Goal: Information Seeking & Learning: Understand process/instructions

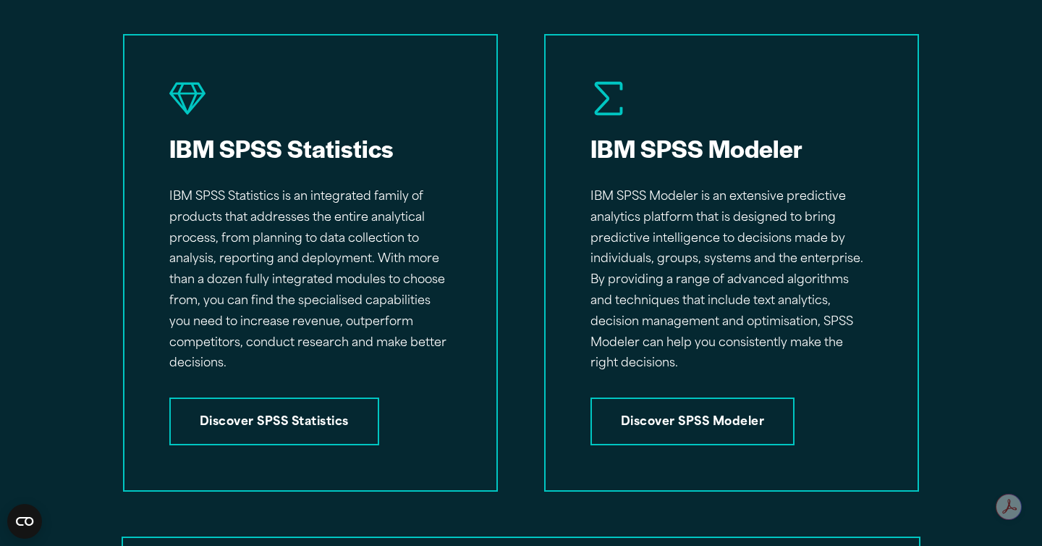
scroll to position [2207, 0]
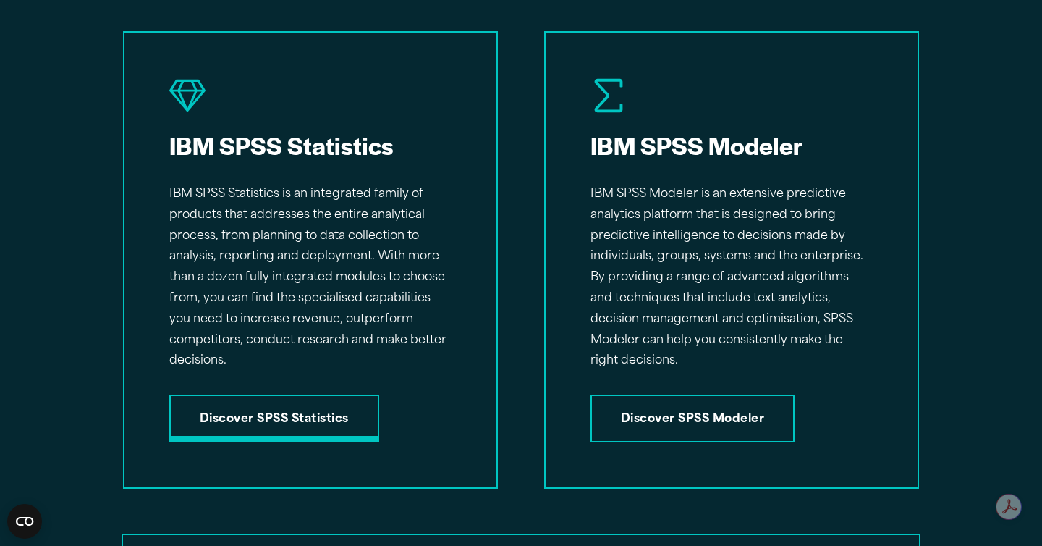
click at [334, 421] on link "Discover SPSS Statistics" at bounding box center [274, 419] width 210 height 48
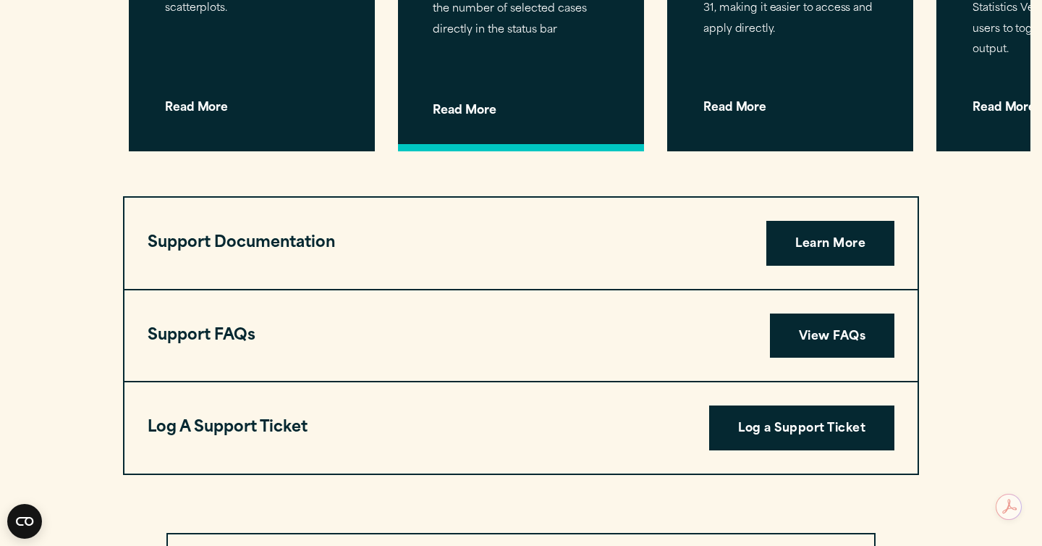
scroll to position [4677, 0]
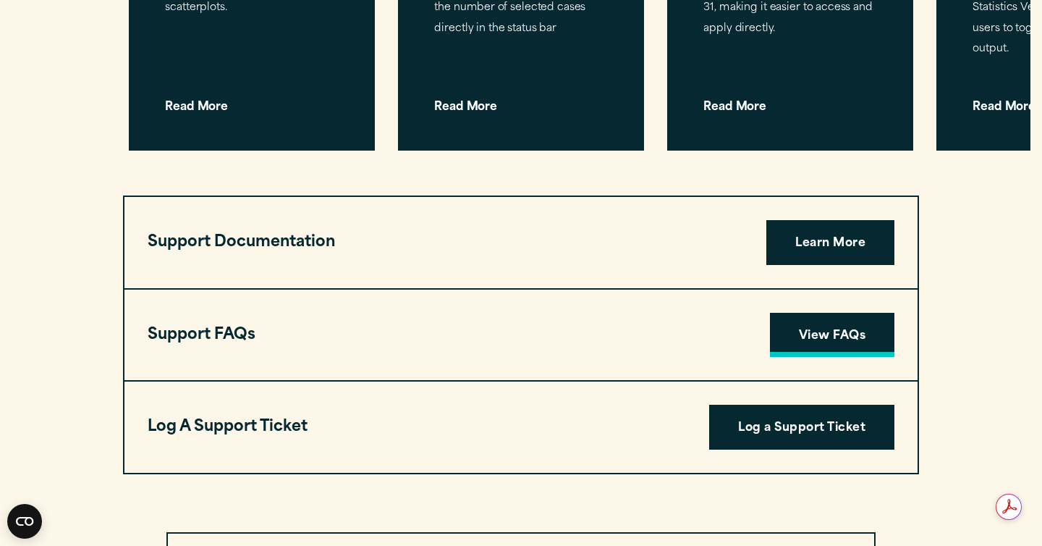
click at [854, 313] on link "View FAQs" at bounding box center [832, 335] width 125 height 45
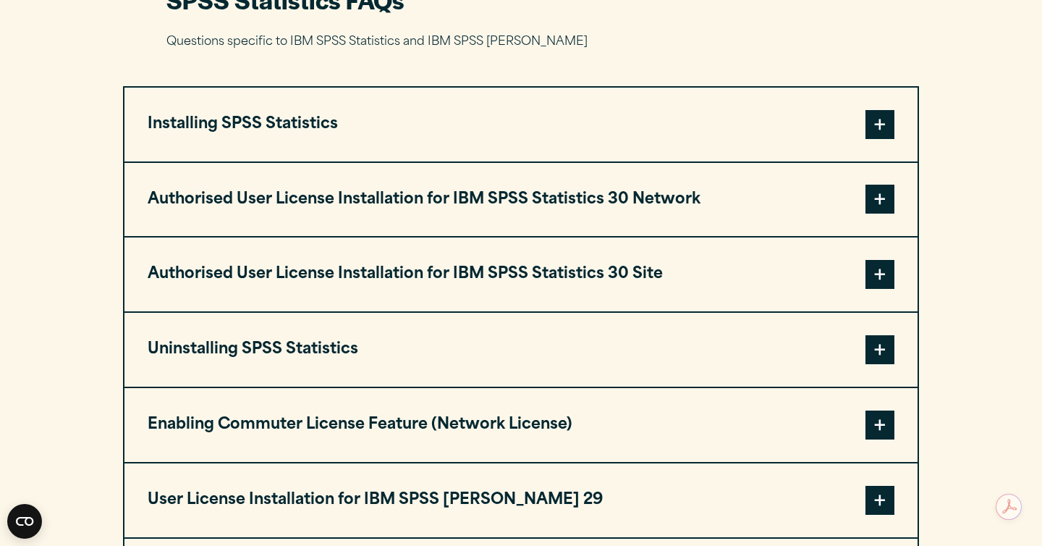
scroll to position [1420, 0]
click at [587, 222] on button "Authorised User License Installation for IBM SPSS Statistics 30 Network" at bounding box center [521, 201] width 793 height 74
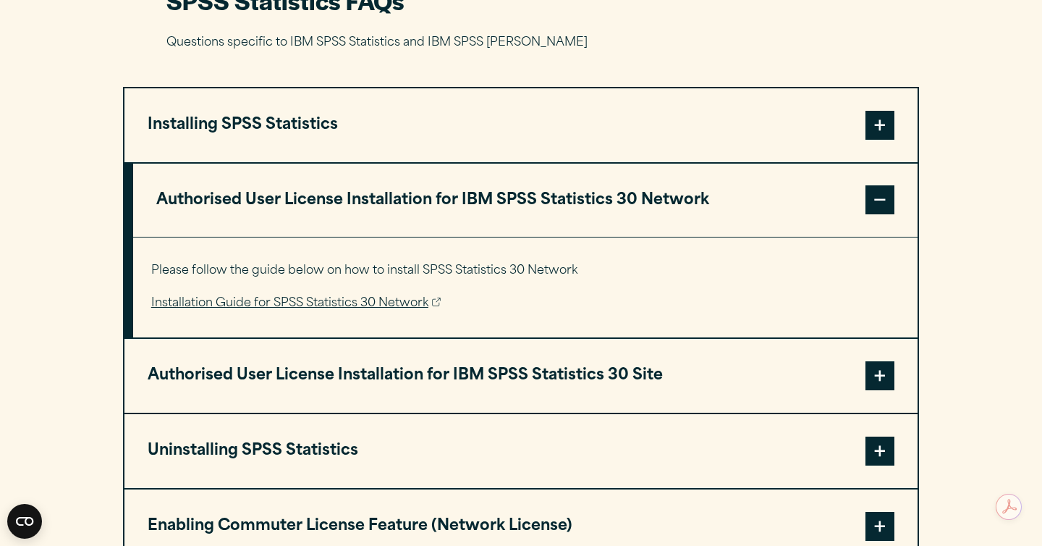
click at [377, 307] on link "Installation Guide for SPSS Statistics 30 Network" at bounding box center [296, 303] width 290 height 21
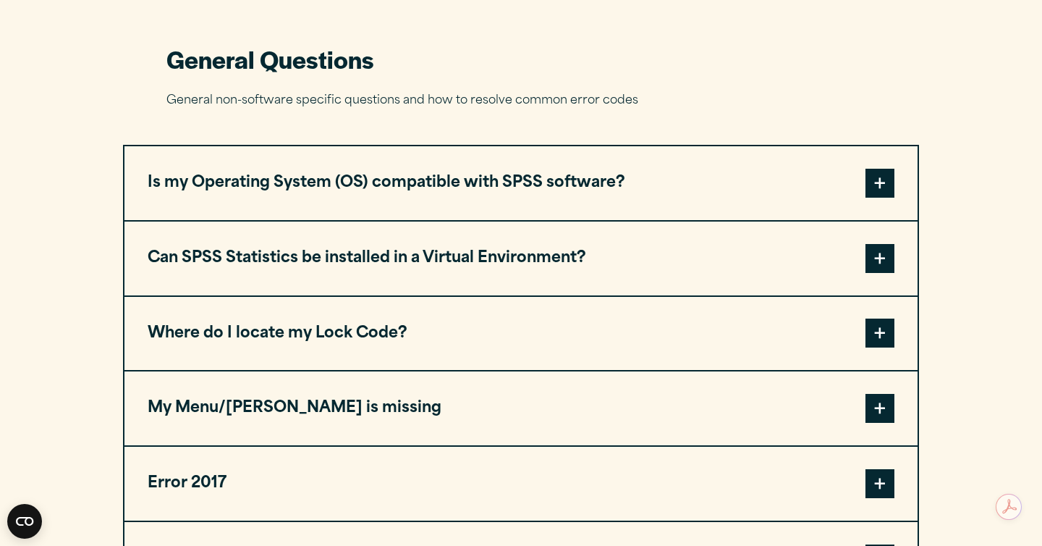
scroll to position [611, 0]
click at [512, 206] on button "Is my Operating System (OS) compatible with SPSS software?" at bounding box center [521, 183] width 793 height 74
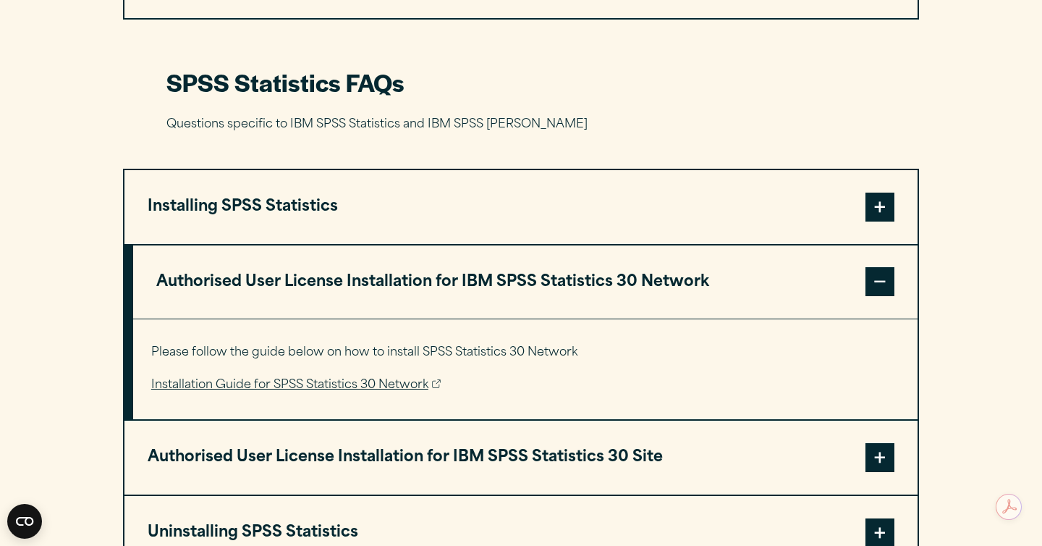
scroll to position [1428, 0]
click at [521, 220] on button "Installing SPSS Statistics" at bounding box center [521, 206] width 793 height 74
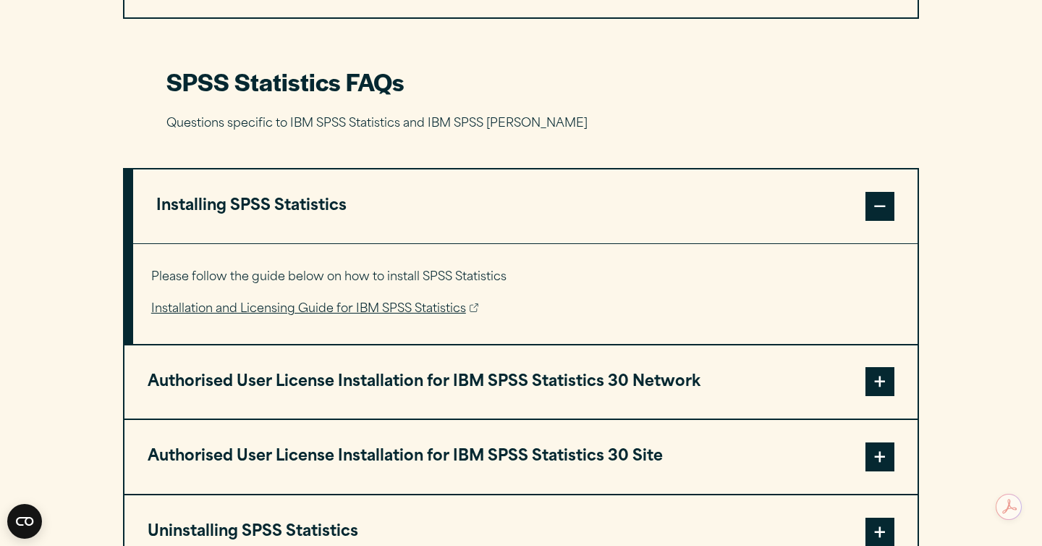
click at [405, 316] on link "Installation and Licensing Guide for IBM SPSS Statistics" at bounding box center [314, 309] width 327 height 21
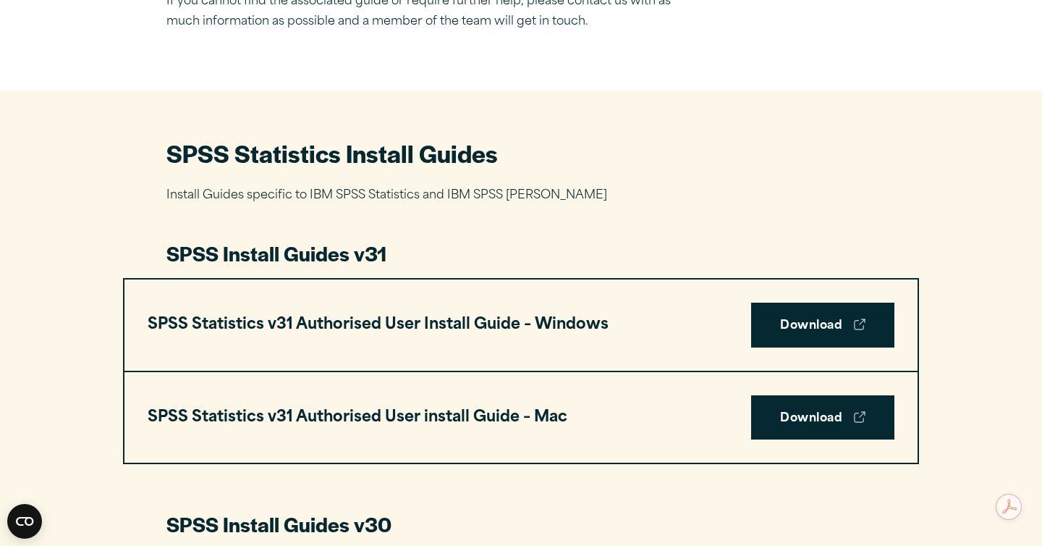
scroll to position [570, 0]
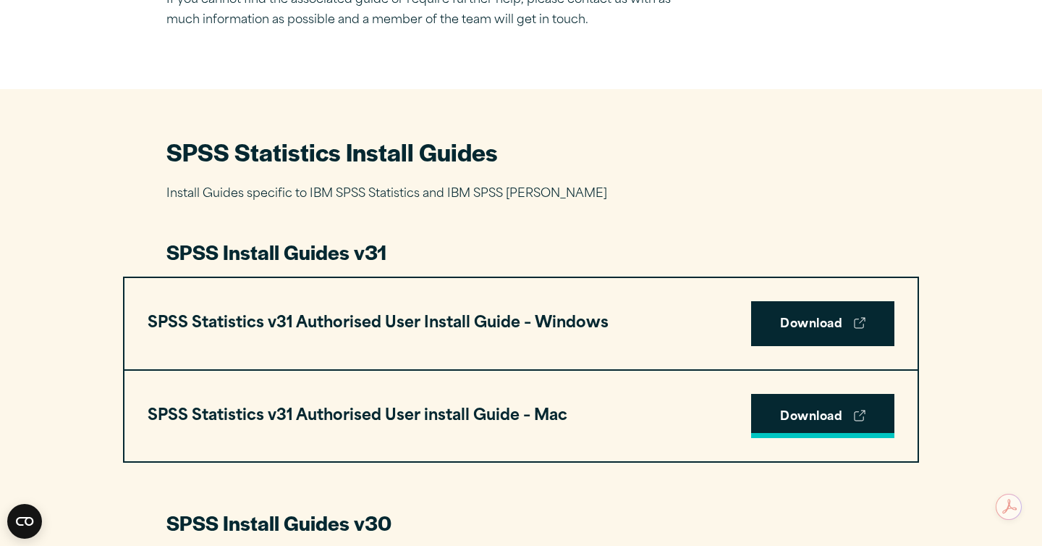
click at [795, 432] on link "Download" at bounding box center [822, 416] width 143 height 45
